Goal: Task Accomplishment & Management: Complete application form

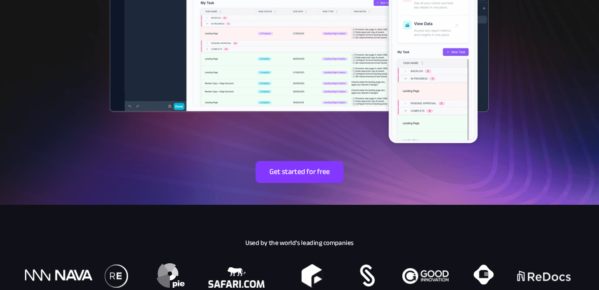
scroll to position [312, 0]
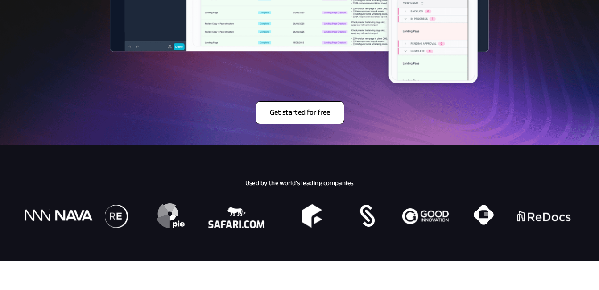
click at [290, 115] on span "Get started for free" at bounding box center [300, 112] width 88 height 9
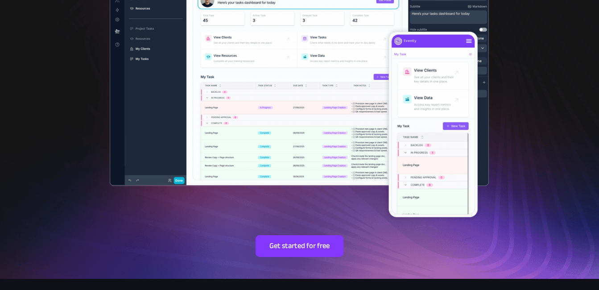
scroll to position [0, 0]
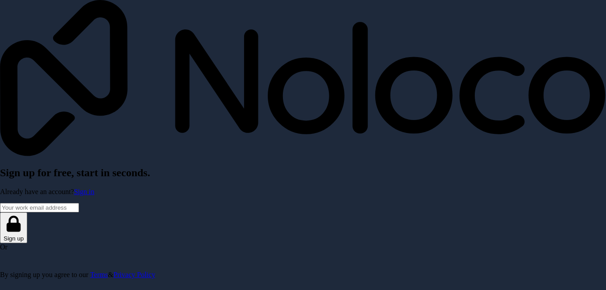
click at [79, 203] on input "Email address" at bounding box center [39, 207] width 79 height 9
type input "[EMAIL_ADDRESS][DOMAIN_NAME]"
click at [332, 125] on div "Sign up for free, start in seconds. Already have an account? Sign in [EMAIL_ADD…" at bounding box center [303, 139] width 606 height 279
